Goal: Complete application form: Complete application form

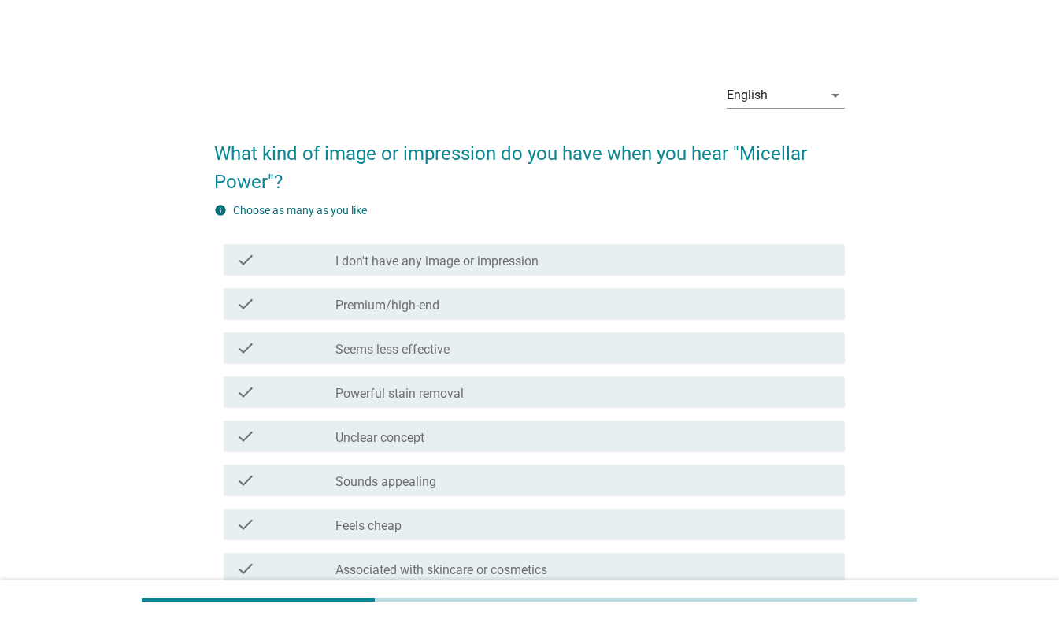
click at [447, 383] on div "check_box_outline_blank Powerful stain removal" at bounding box center [583, 392] width 497 height 19
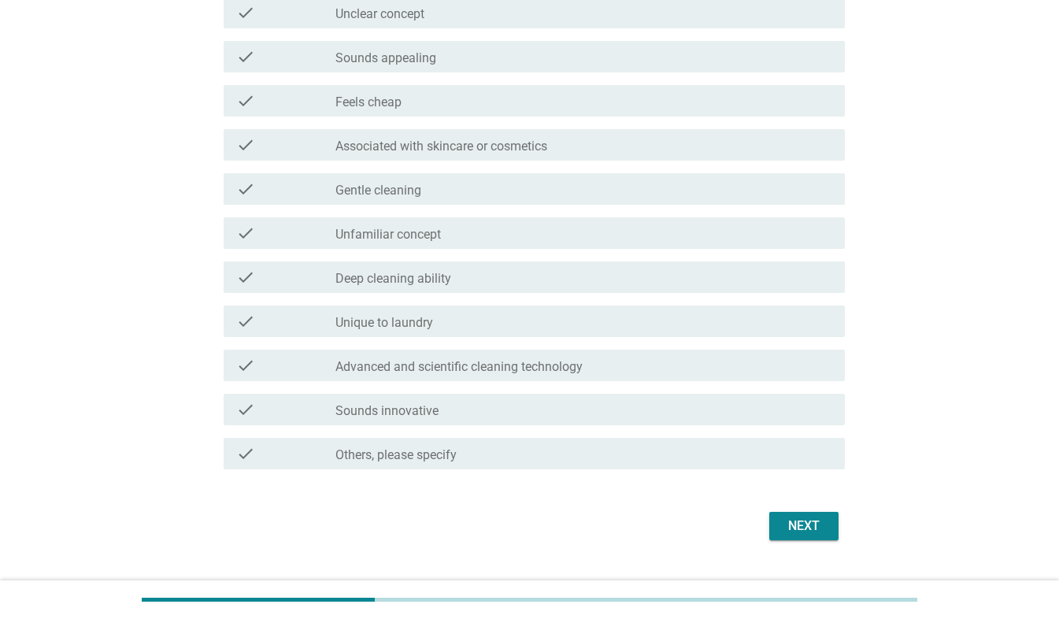
scroll to position [458, 0]
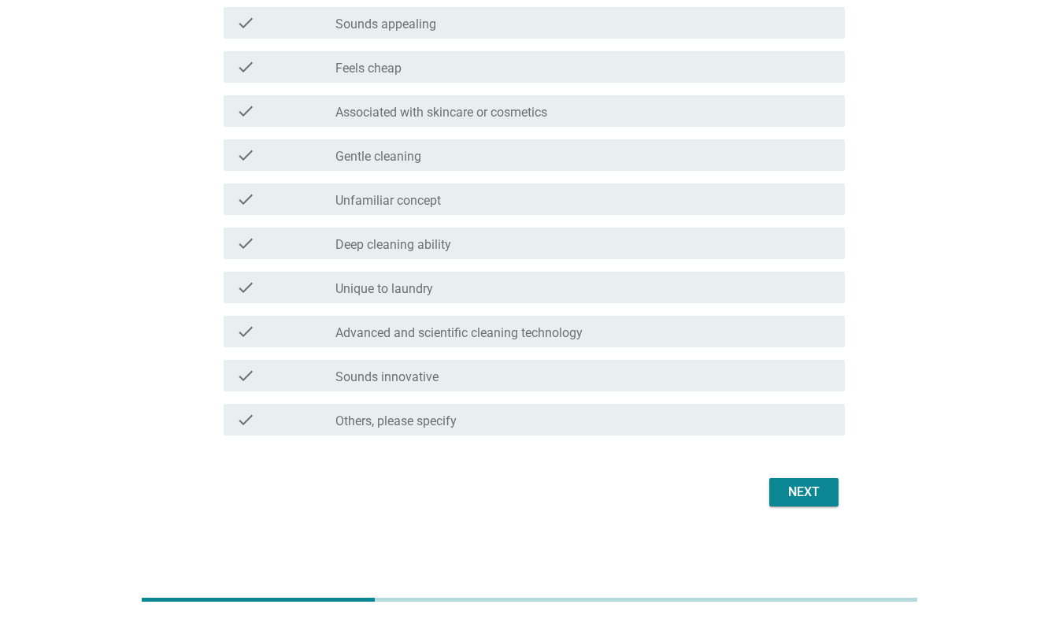
click at [792, 495] on div "Next" at bounding box center [804, 492] width 44 height 19
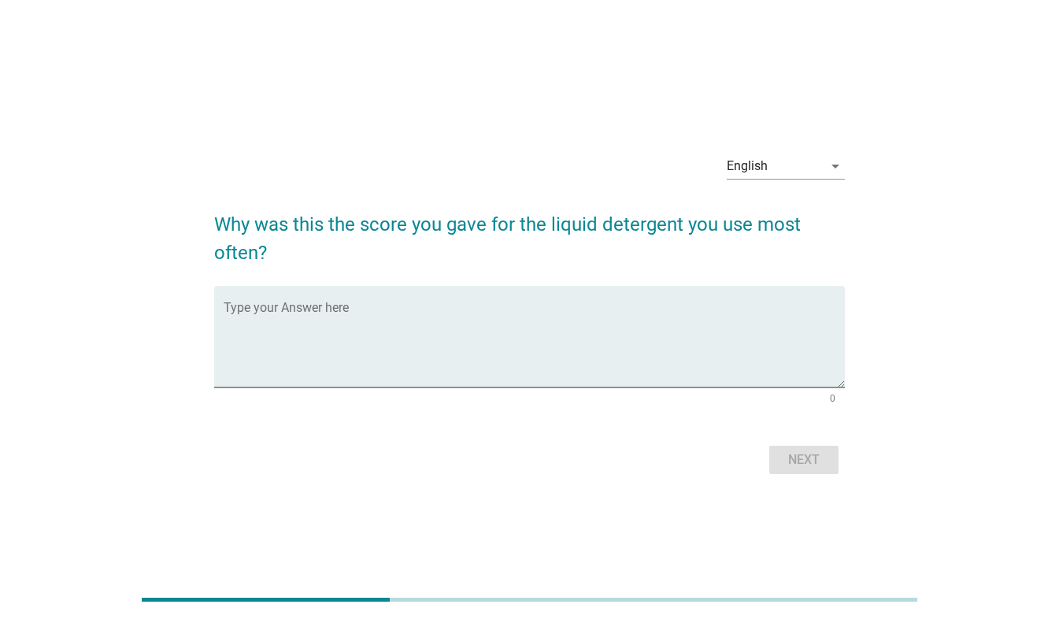
click at [806, 446] on div "Next" at bounding box center [529, 460] width 631 height 38
click at [446, 311] on textarea "Type your Answer here" at bounding box center [534, 346] width 621 height 83
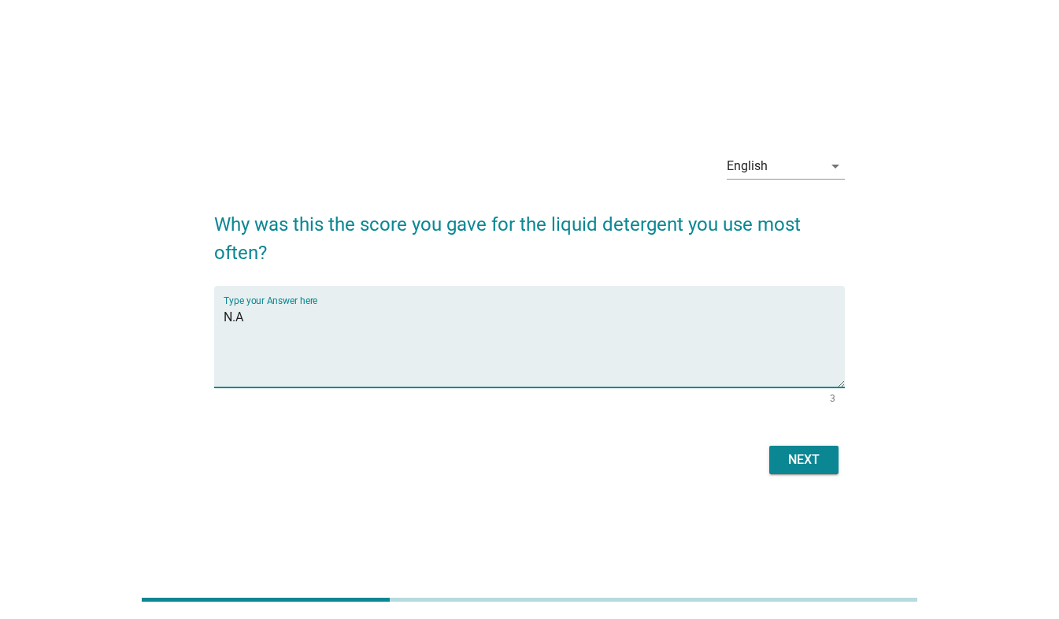
type textarea "N.A"
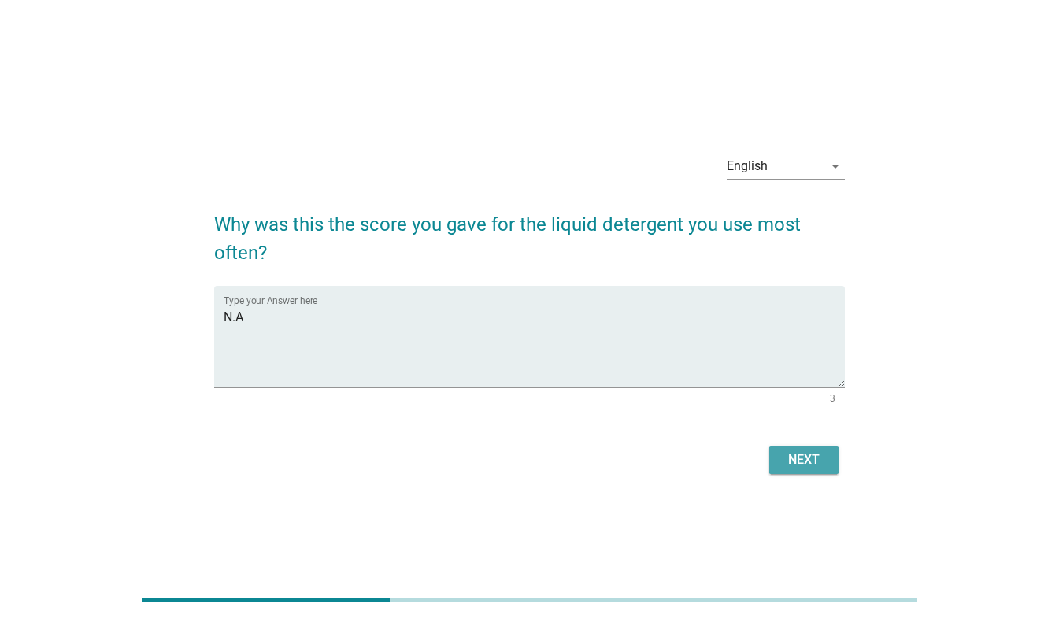
click at [817, 458] on div "Next" at bounding box center [804, 459] width 44 height 19
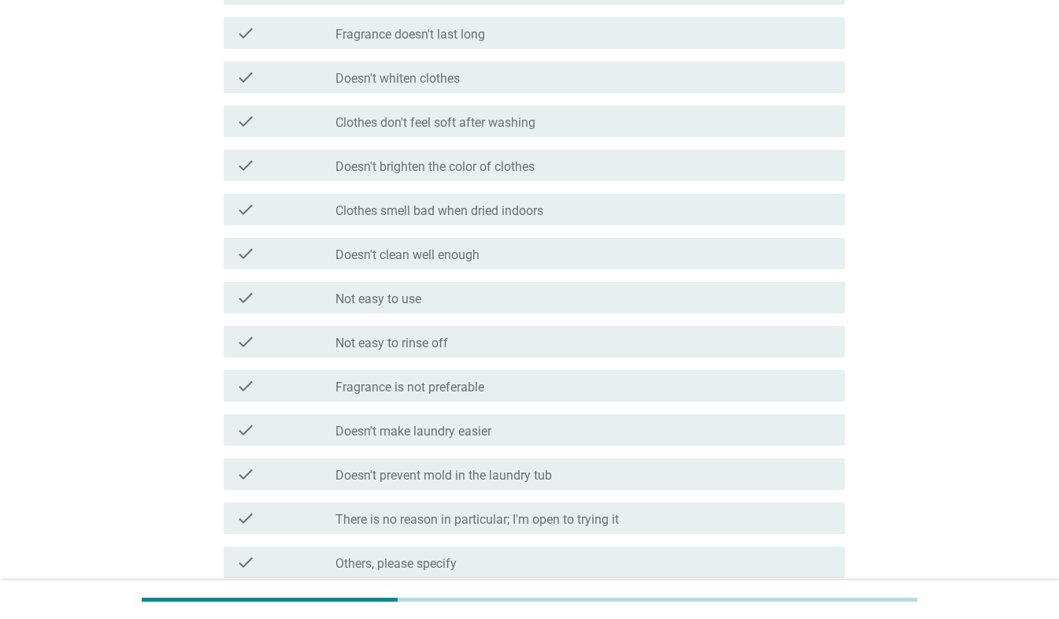
scroll to position [694, 0]
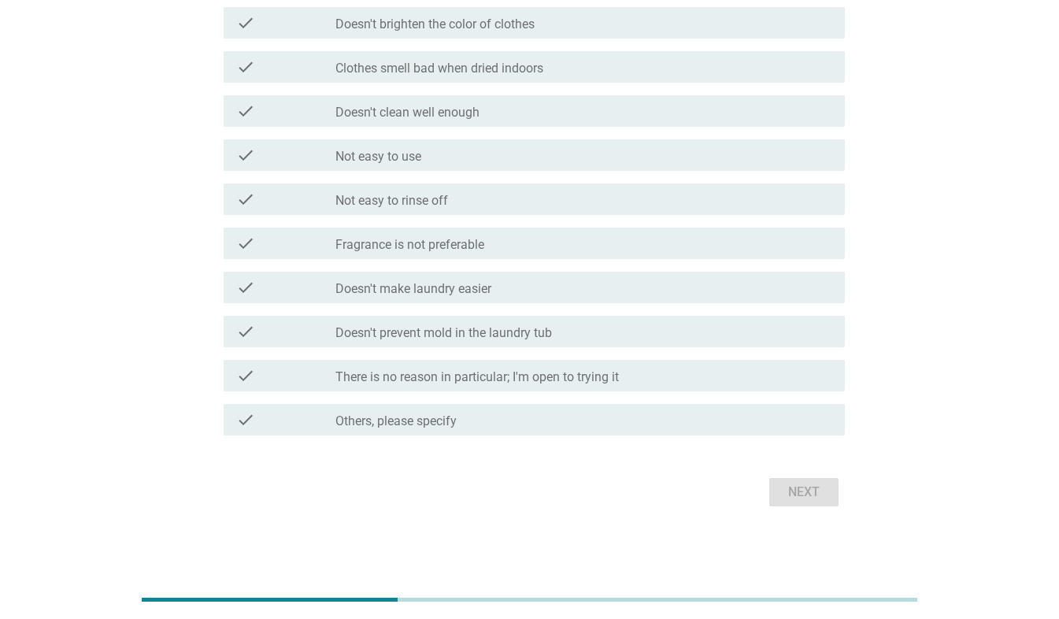
click at [690, 370] on div "check_box_outline_blank There is no reason in particular; I'm open to trying it" at bounding box center [583, 375] width 497 height 19
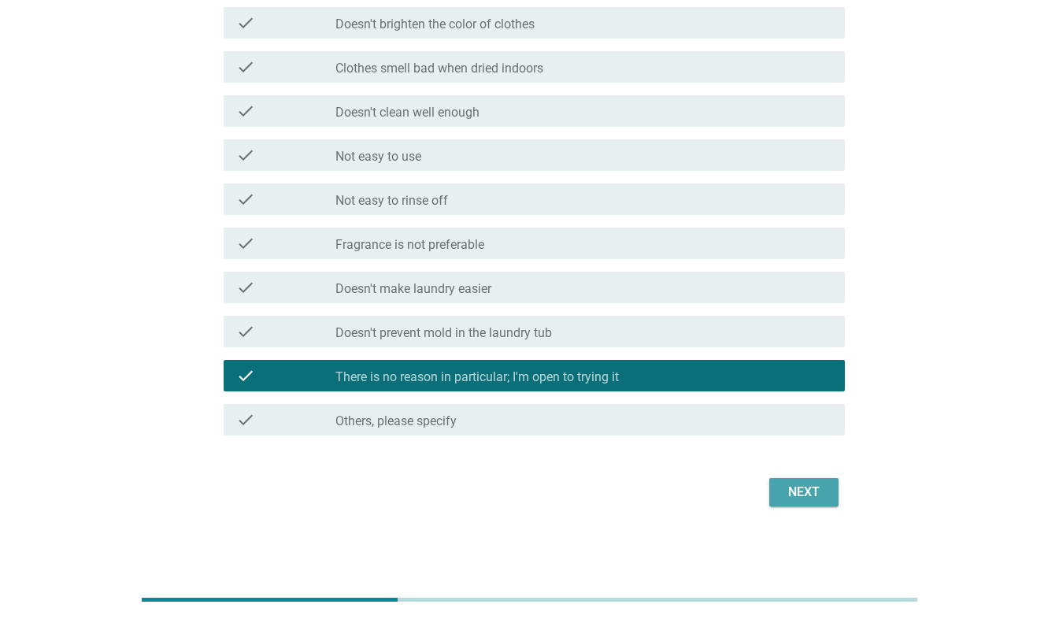
click at [784, 493] on div "Next" at bounding box center [804, 492] width 44 height 19
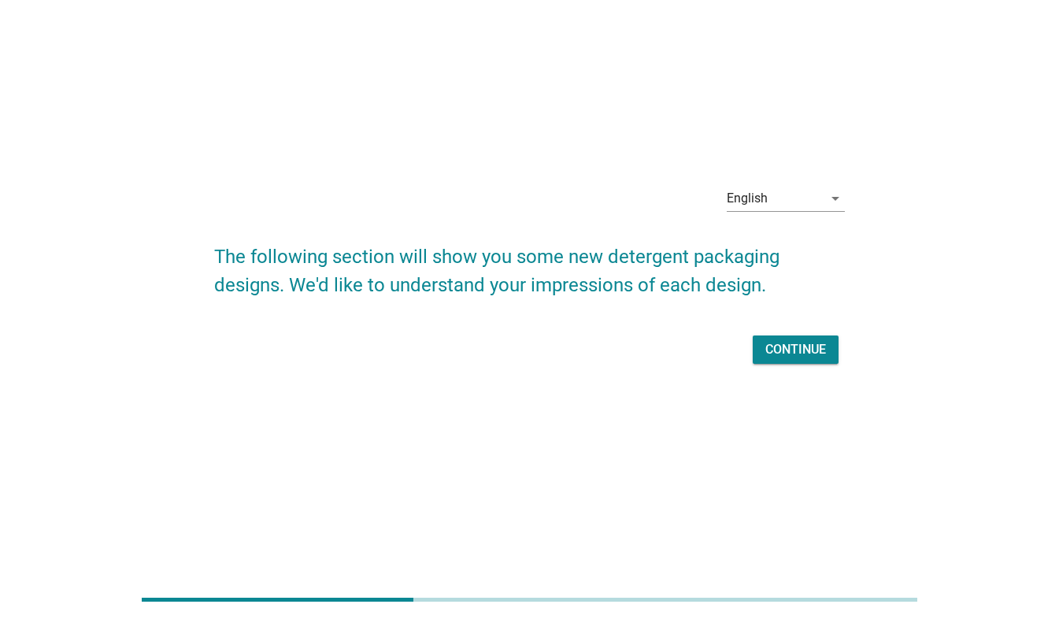
scroll to position [0, 0]
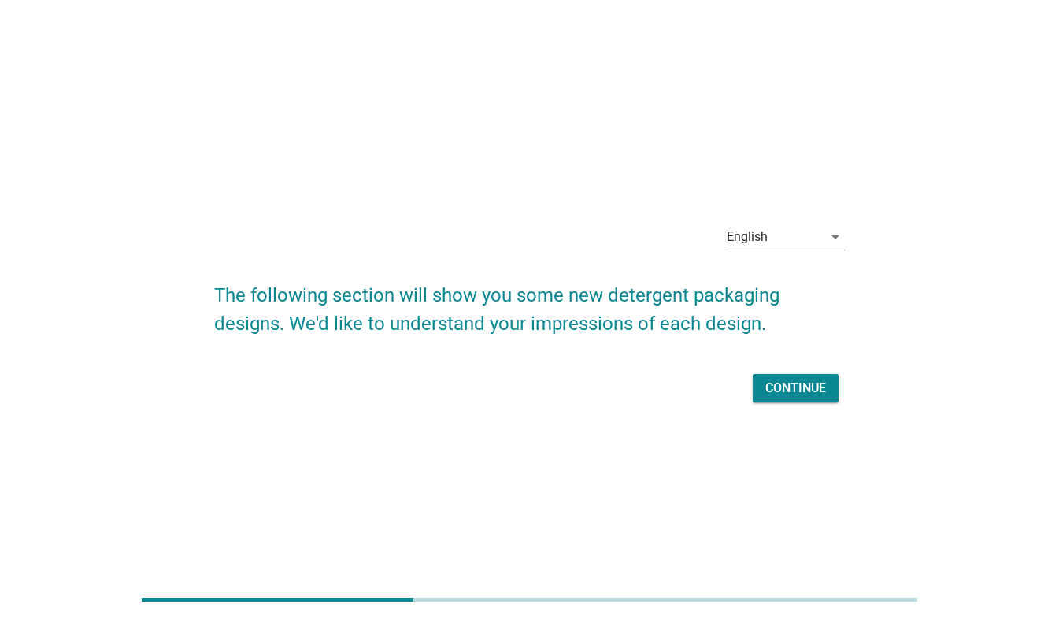
click at [776, 376] on button "Continue" at bounding box center [796, 388] width 86 height 28
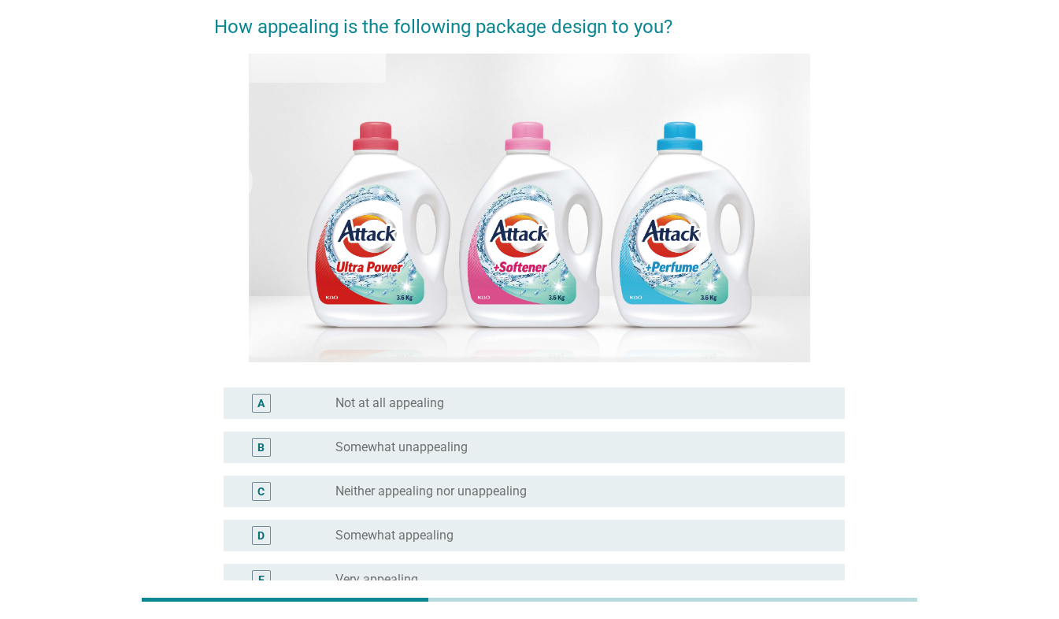
scroll to position [157, 0]
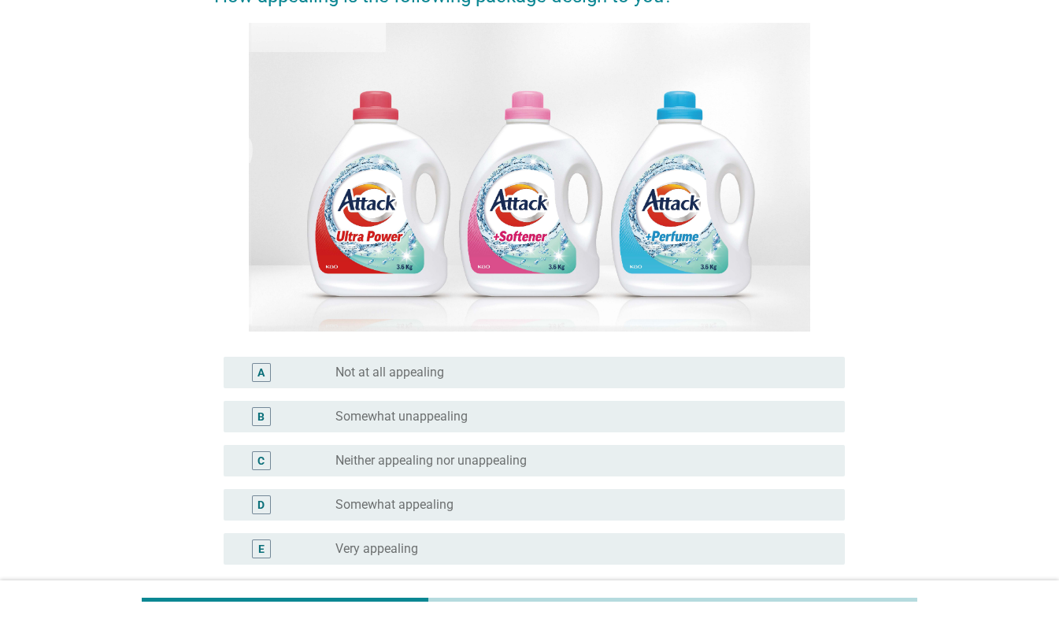
click at [576, 404] on div "B radio_button_unchecked Somewhat unappealing" at bounding box center [534, 416] width 621 height 31
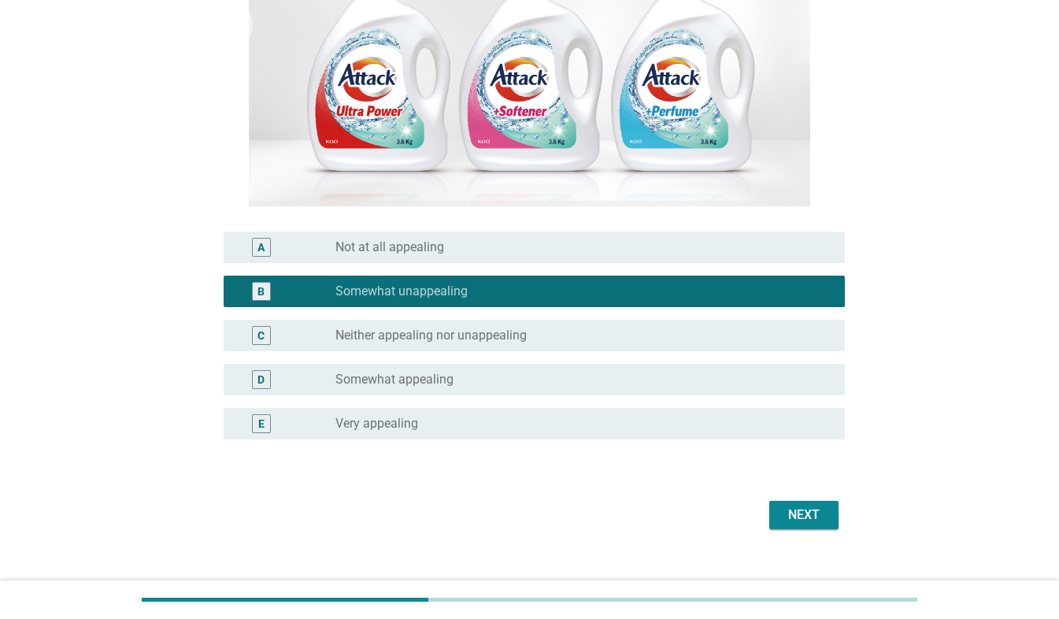
scroll to position [306, 0]
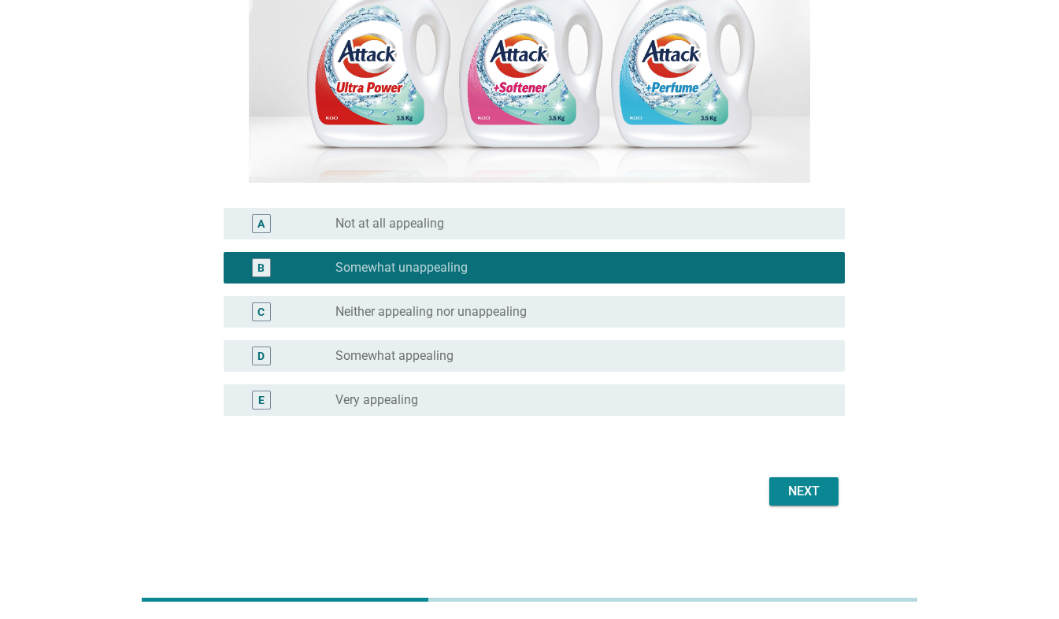
click at [807, 491] on div "Next" at bounding box center [804, 491] width 44 height 19
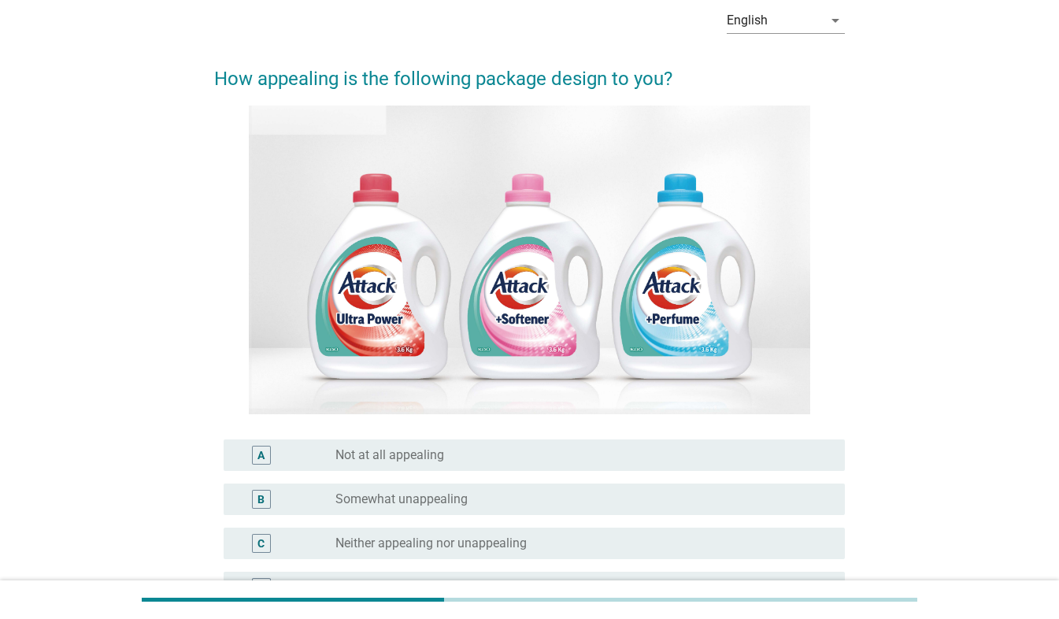
scroll to position [157, 0]
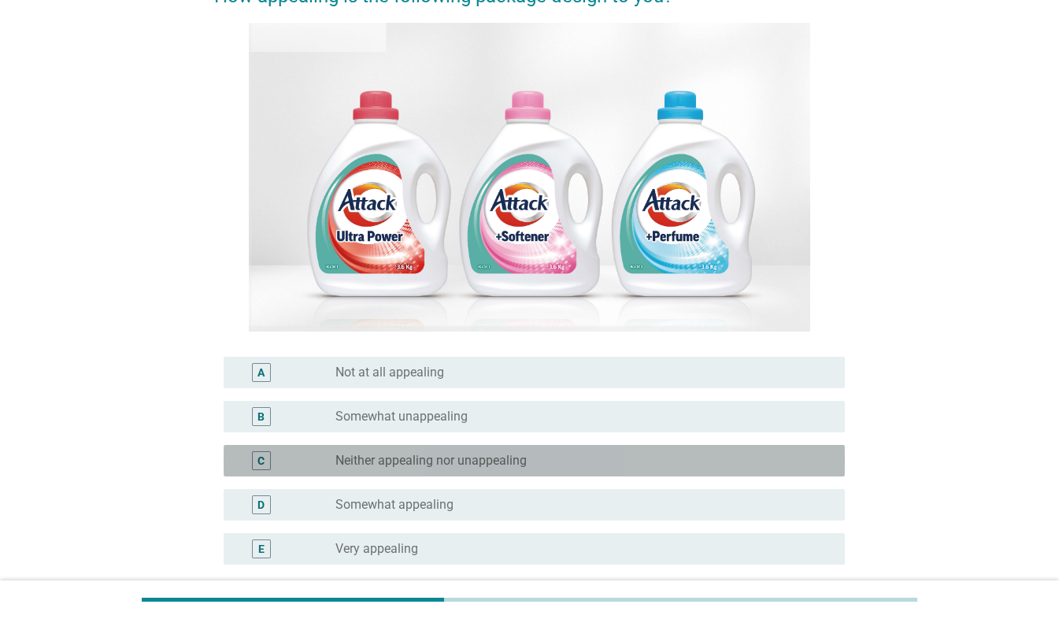
click at [450, 471] on div "C radio_button_unchecked Neither appealing nor unappealing" at bounding box center [534, 460] width 621 height 31
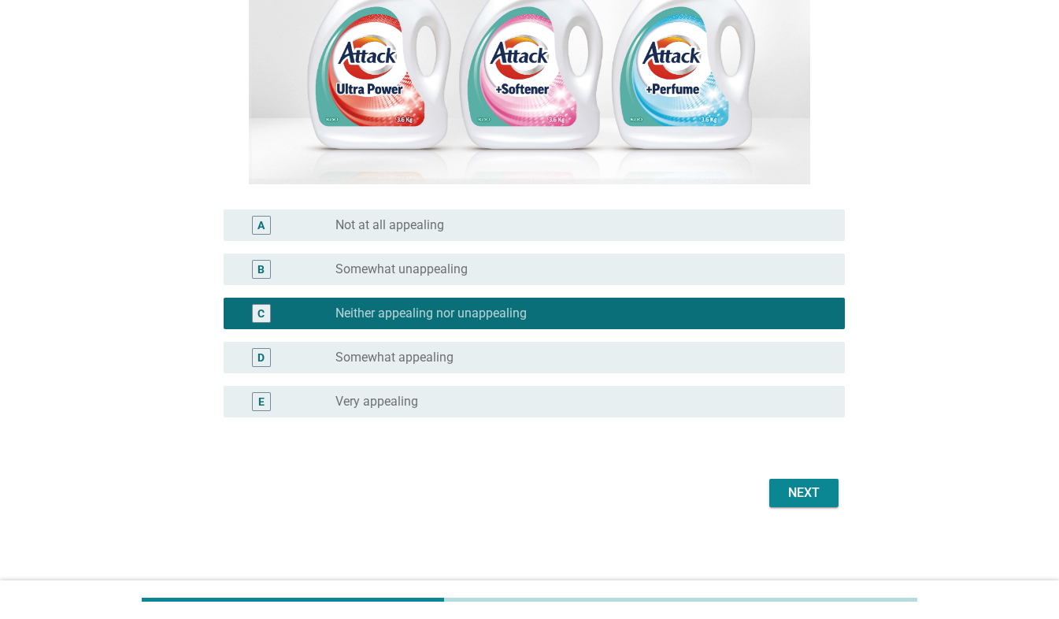
scroll to position [306, 0]
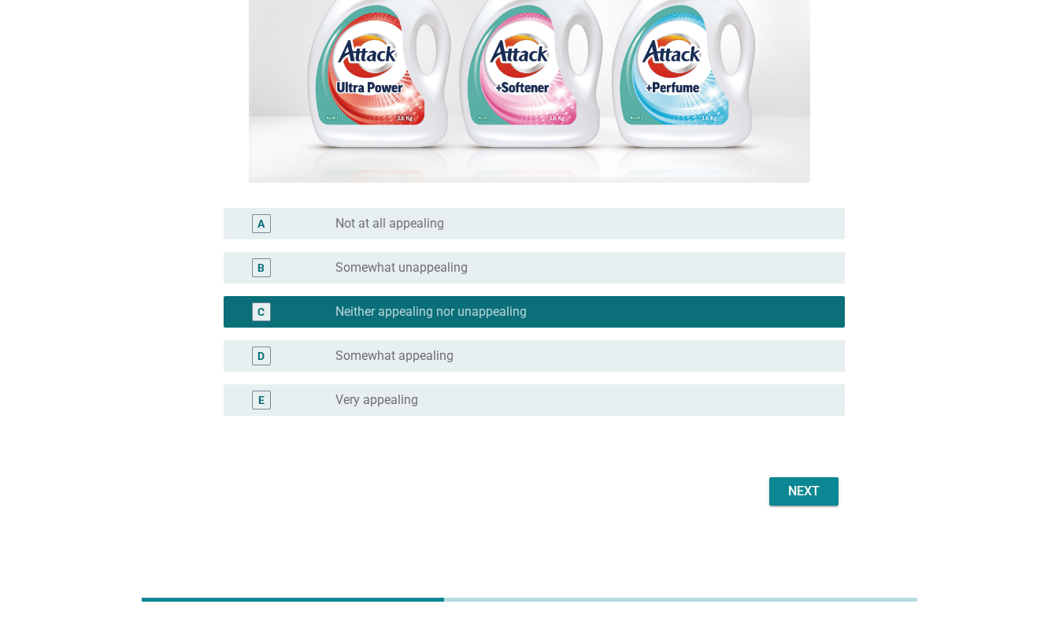
click at [808, 489] on div "Next" at bounding box center [804, 491] width 44 height 19
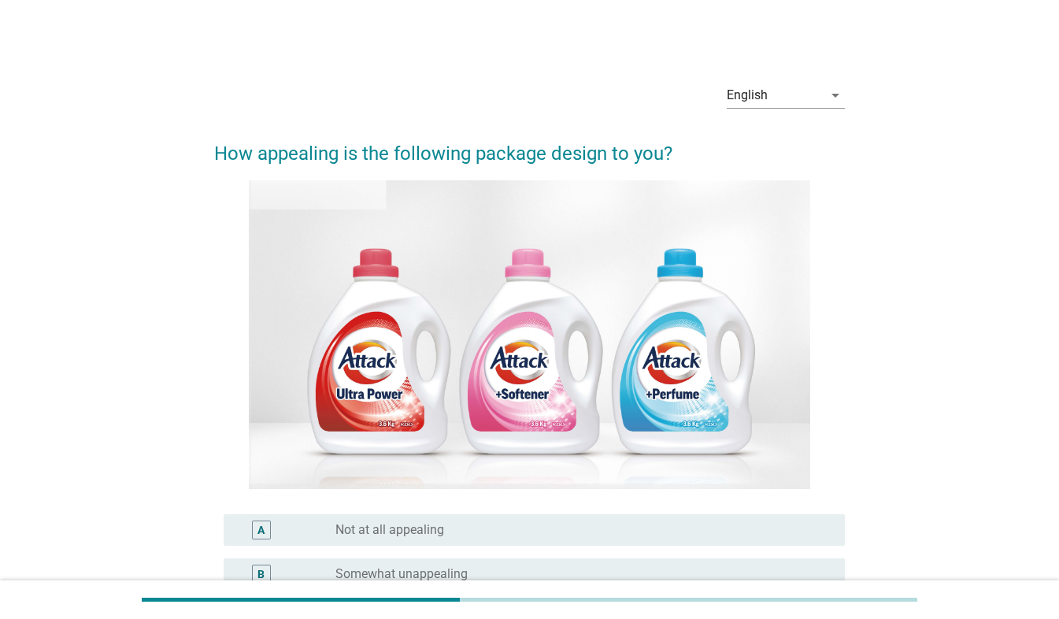
scroll to position [236, 0]
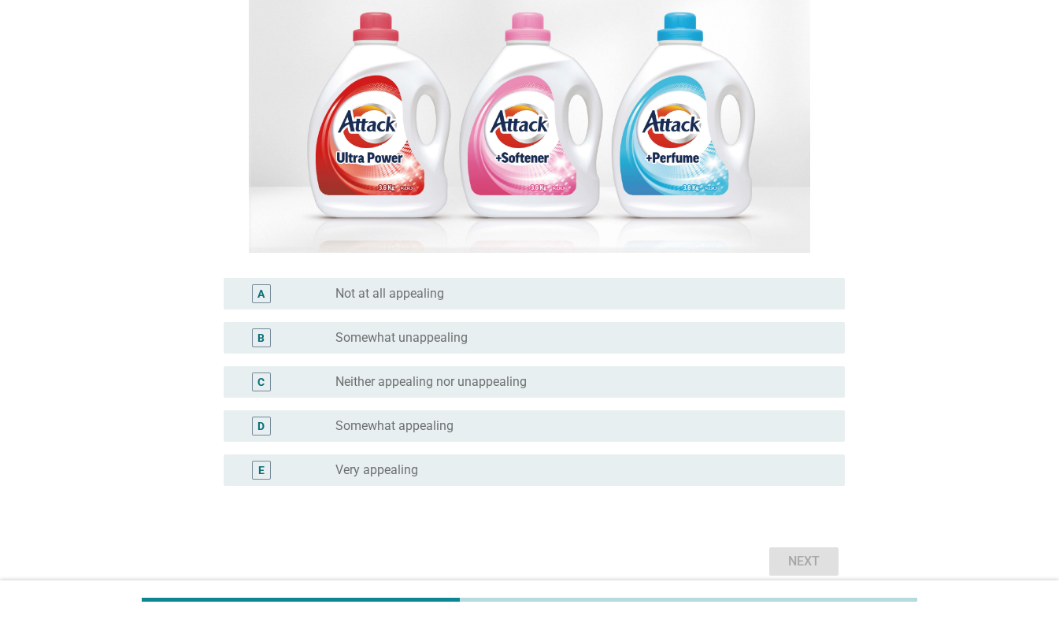
click at [617, 376] on div "radio_button_unchecked Neither appealing nor unappealing" at bounding box center [577, 382] width 484 height 16
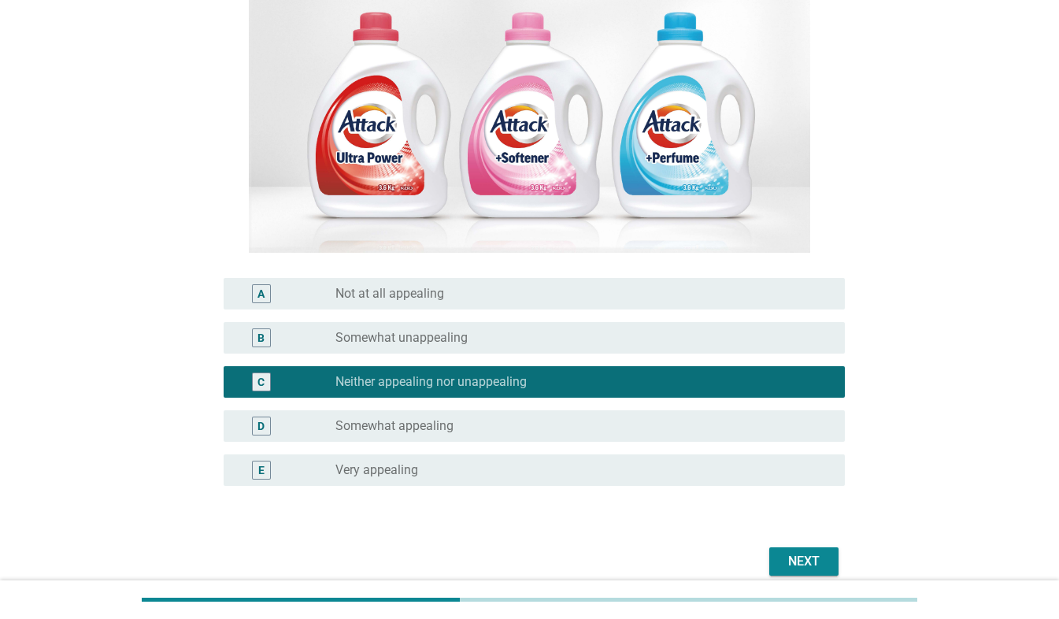
click at [800, 562] on div "Next" at bounding box center [804, 561] width 44 height 19
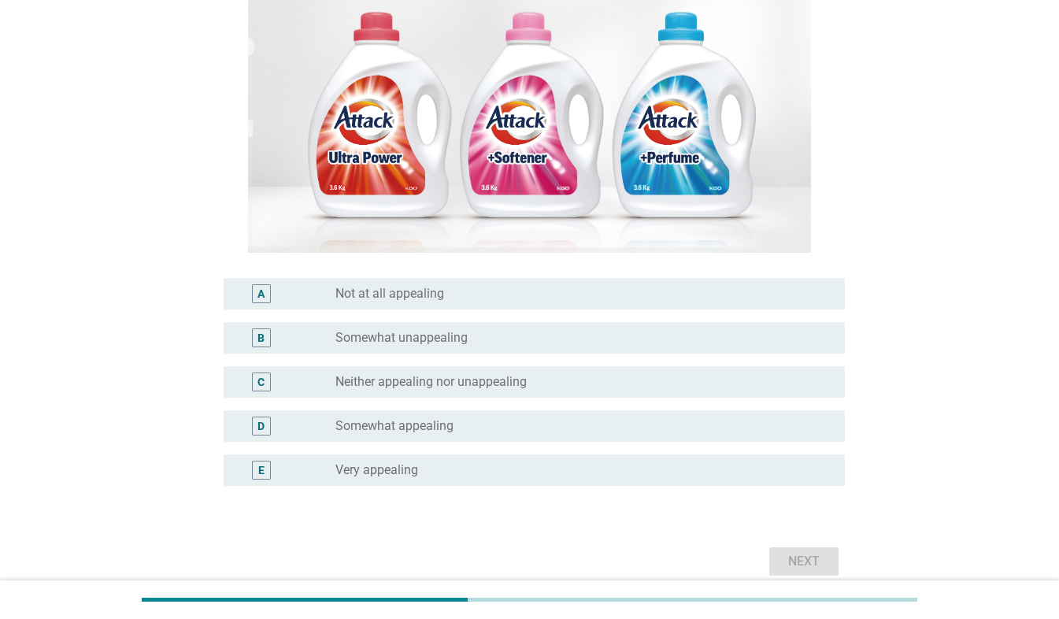
click at [447, 384] on label "Neither appealing nor unappealing" at bounding box center [430, 382] width 191 height 16
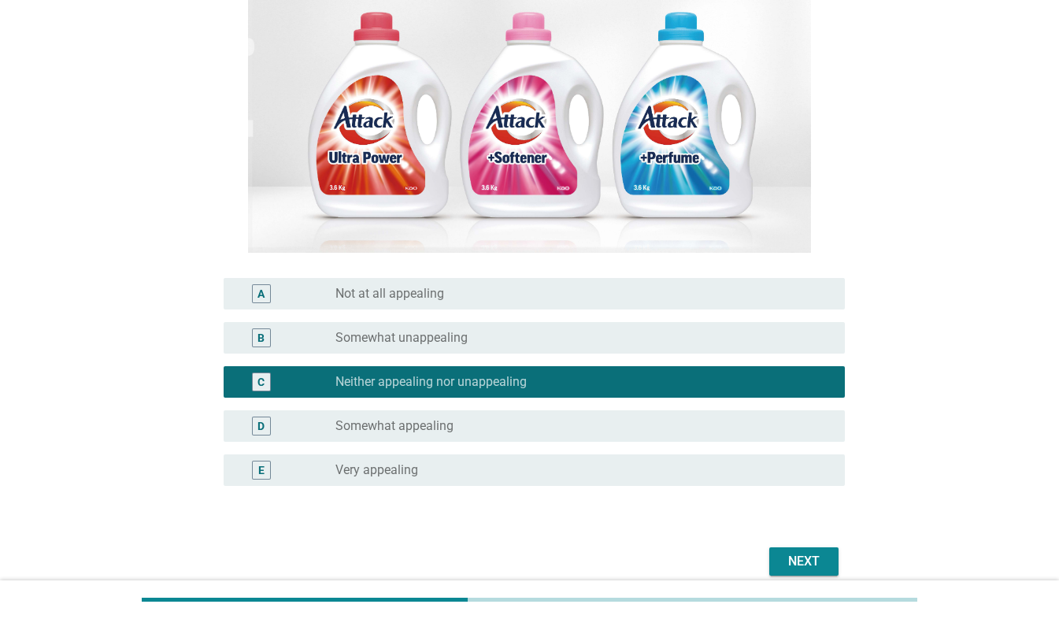
click at [817, 564] on div "Next" at bounding box center [804, 561] width 44 height 19
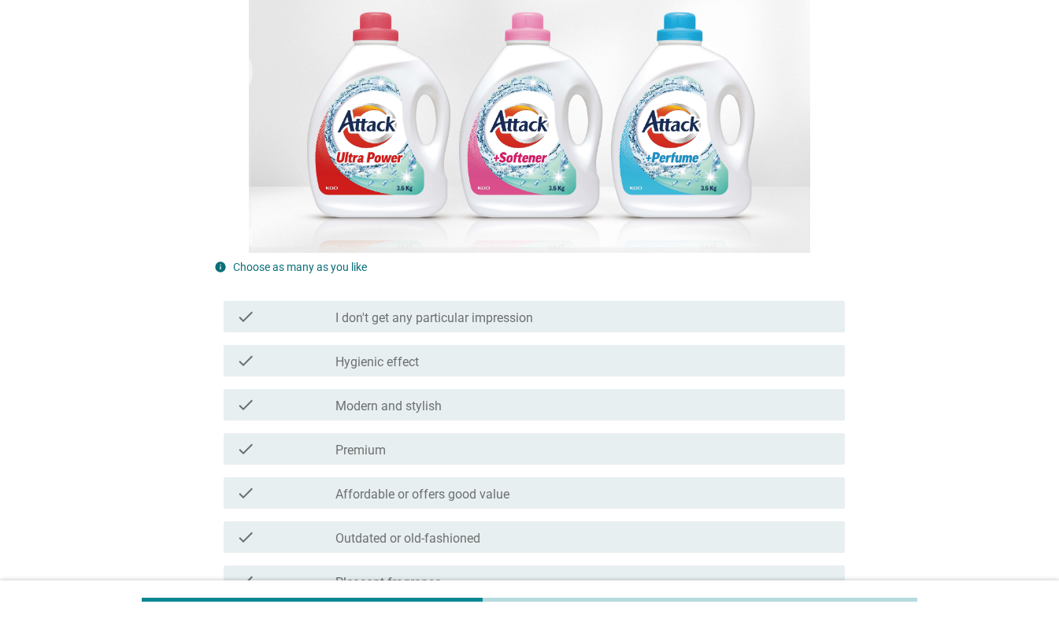
scroll to position [394, 0]
